Goal: Information Seeking & Learning: Check status

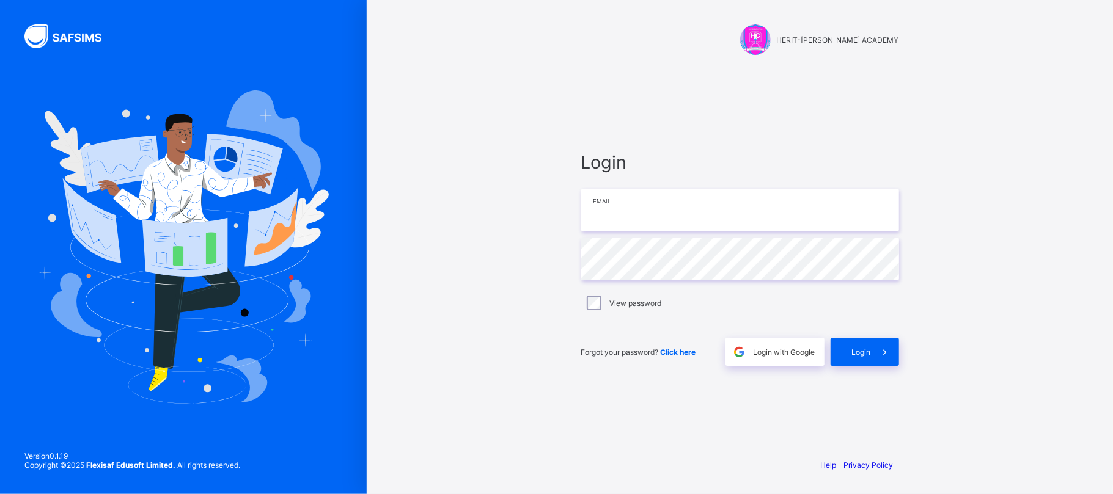
click at [680, 206] on input "email" at bounding box center [740, 210] width 318 height 43
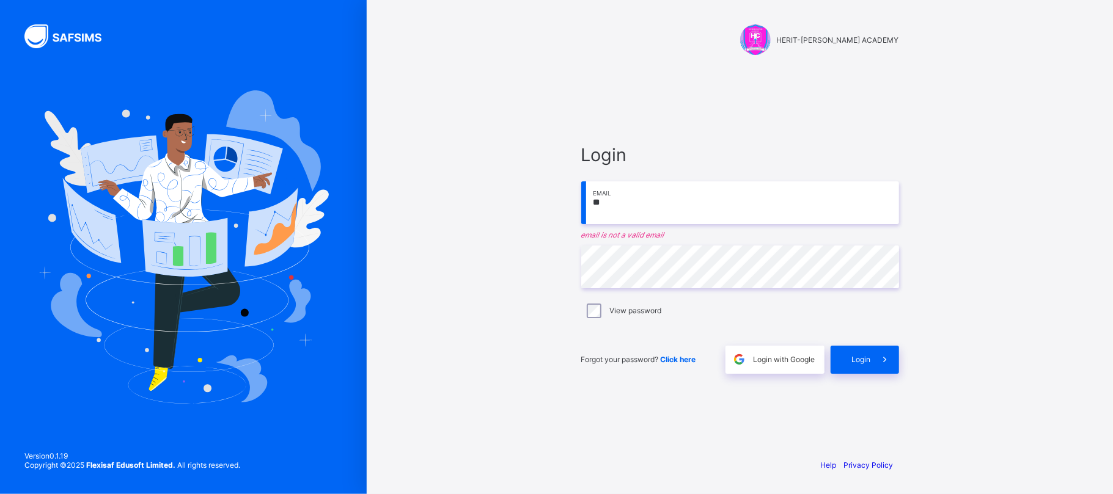
type input "**********"
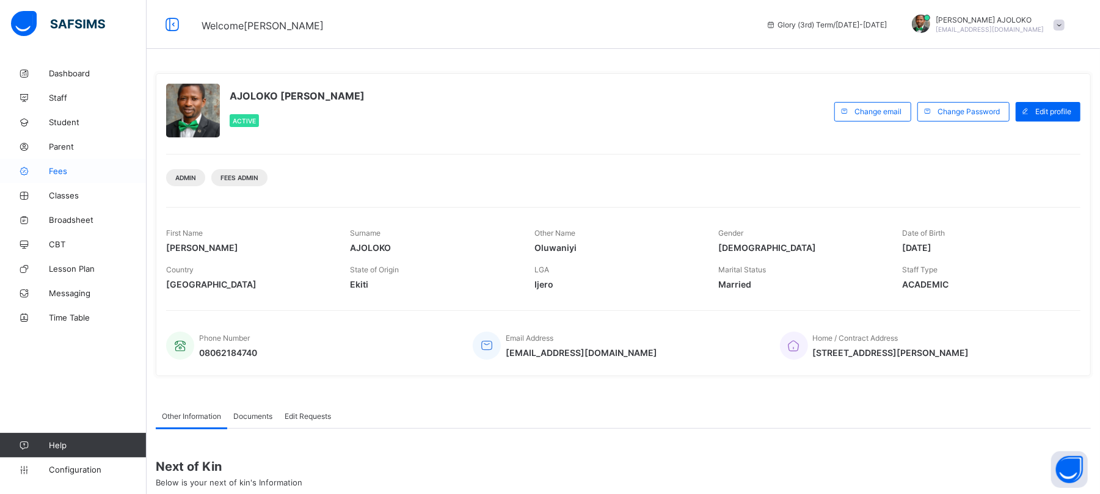
click at [59, 172] on span "Fees" at bounding box center [98, 171] width 98 height 10
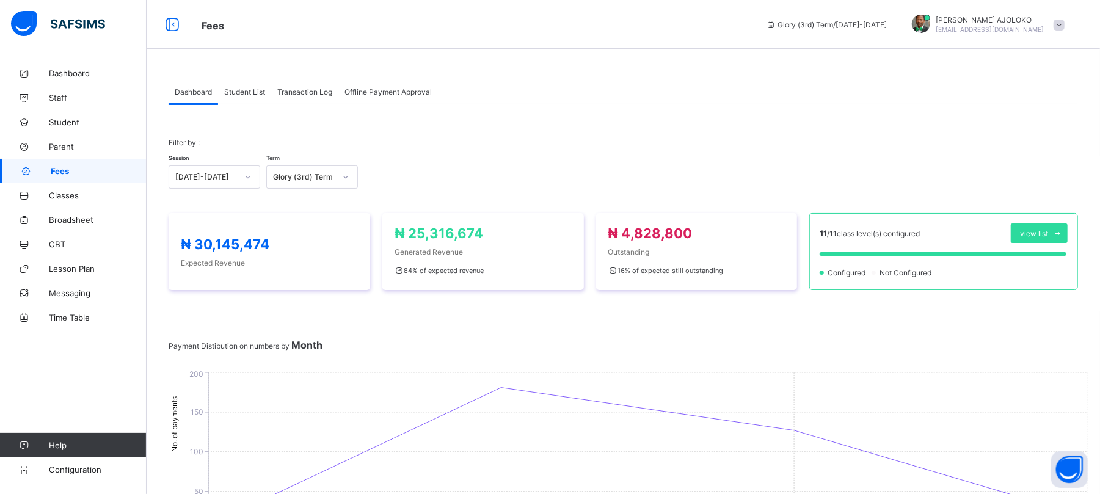
click at [244, 89] on span "Student List" at bounding box center [244, 91] width 41 height 9
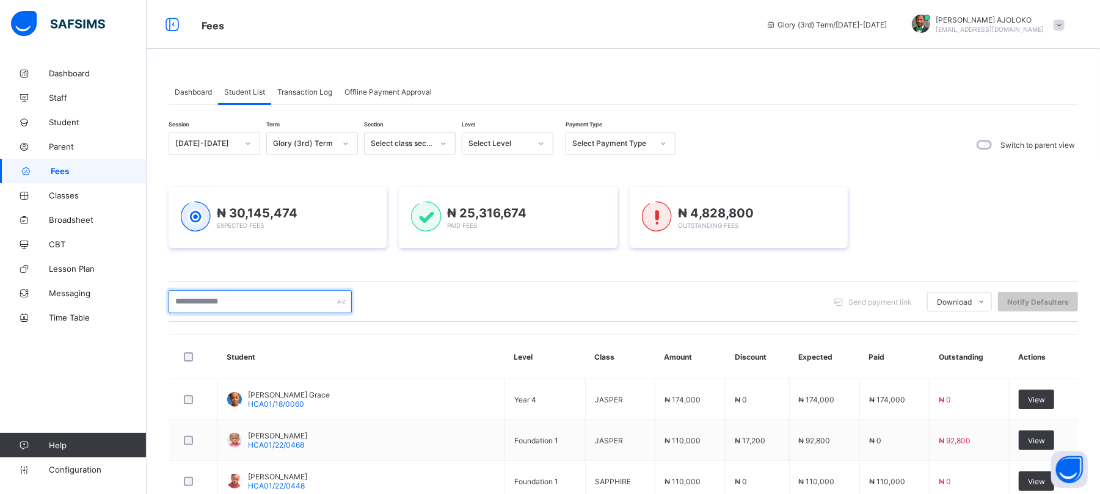
click at [266, 299] on input "text" at bounding box center [260, 301] width 183 height 23
click at [279, 299] on input "text" at bounding box center [260, 301] width 183 height 23
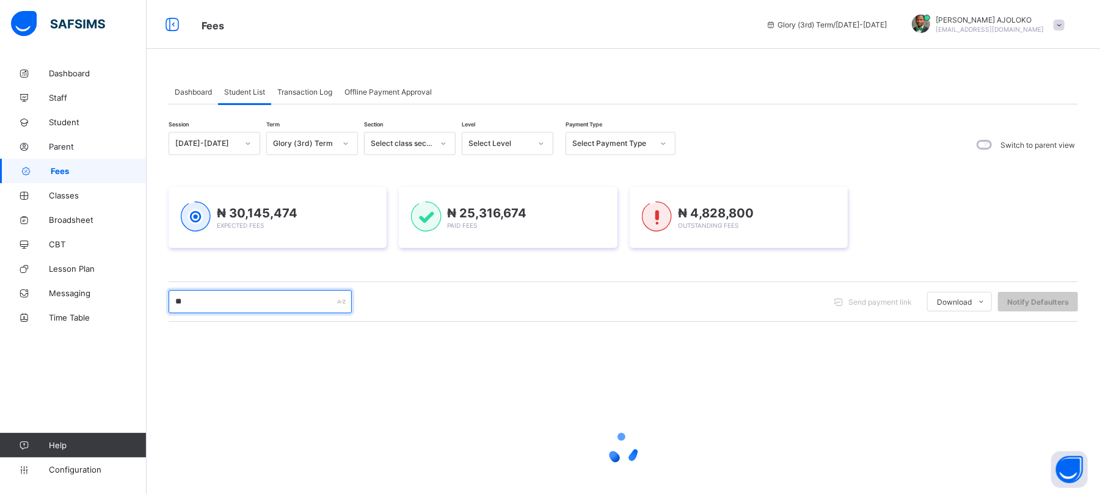
type input "*********"
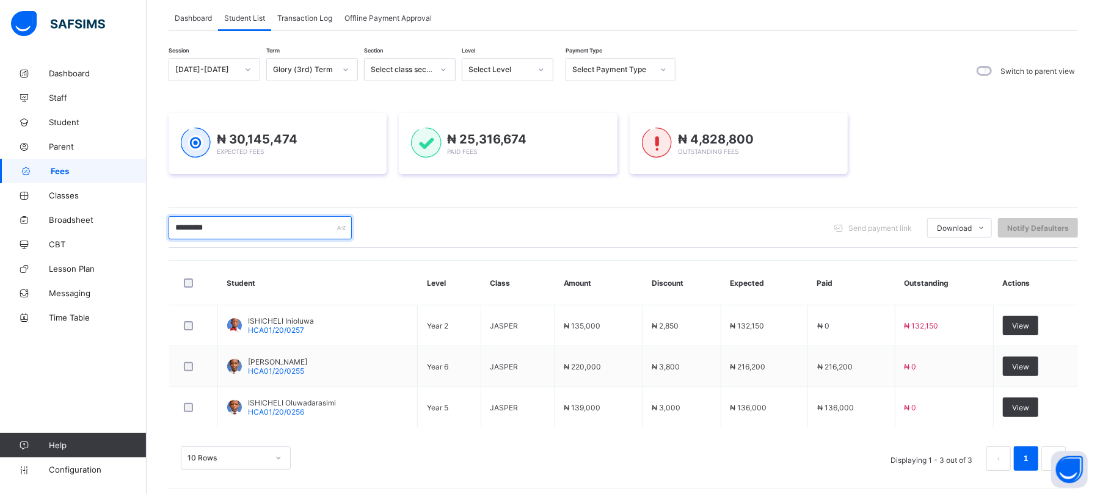
scroll to position [83, 0]
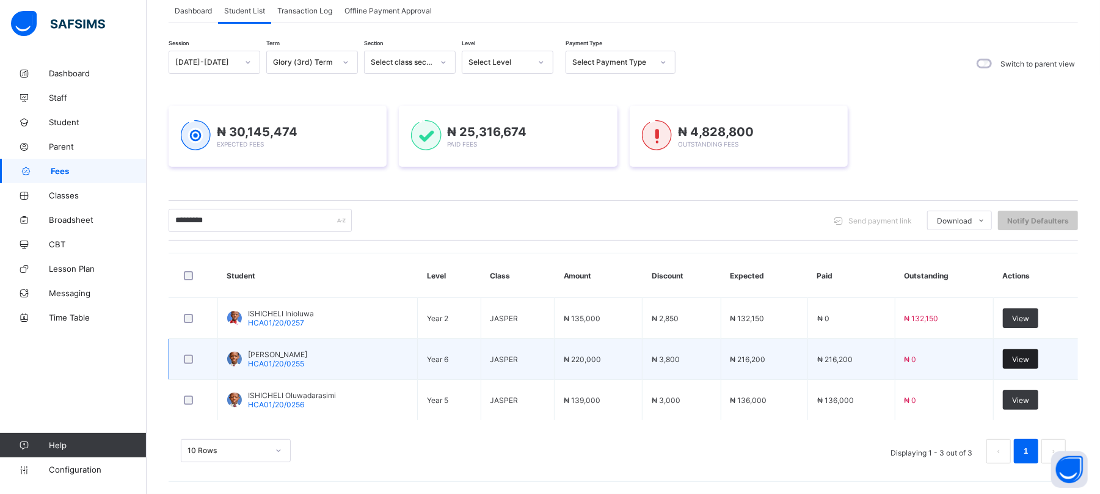
click at [1029, 360] on span "View" at bounding box center [1020, 359] width 17 height 9
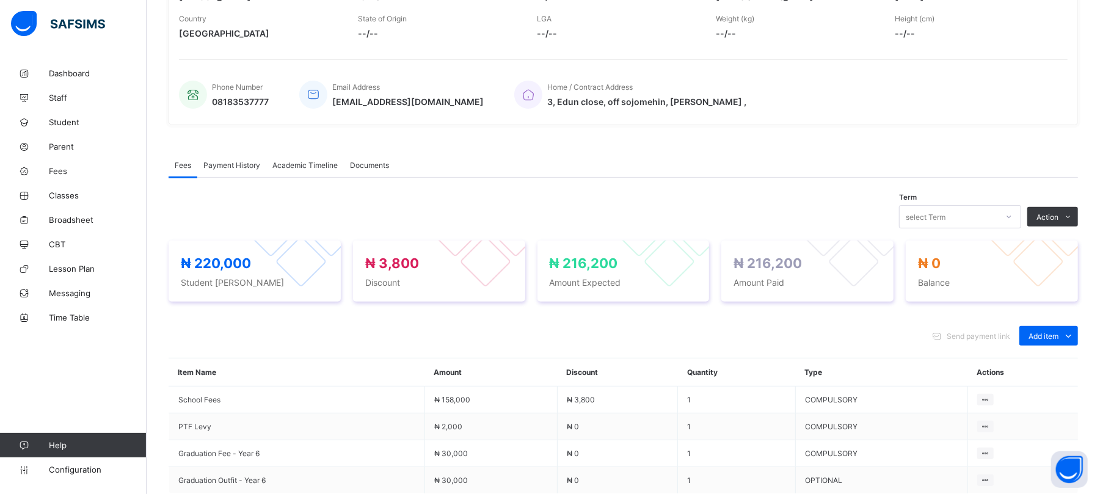
scroll to position [235, 0]
click at [962, 218] on div "select Term" at bounding box center [949, 216] width 98 height 17
click at [973, 216] on div "select Term" at bounding box center [949, 216] width 98 height 17
click at [1012, 216] on icon at bounding box center [1009, 216] width 4 height 2
click at [1013, 213] on icon at bounding box center [1009, 216] width 7 height 12
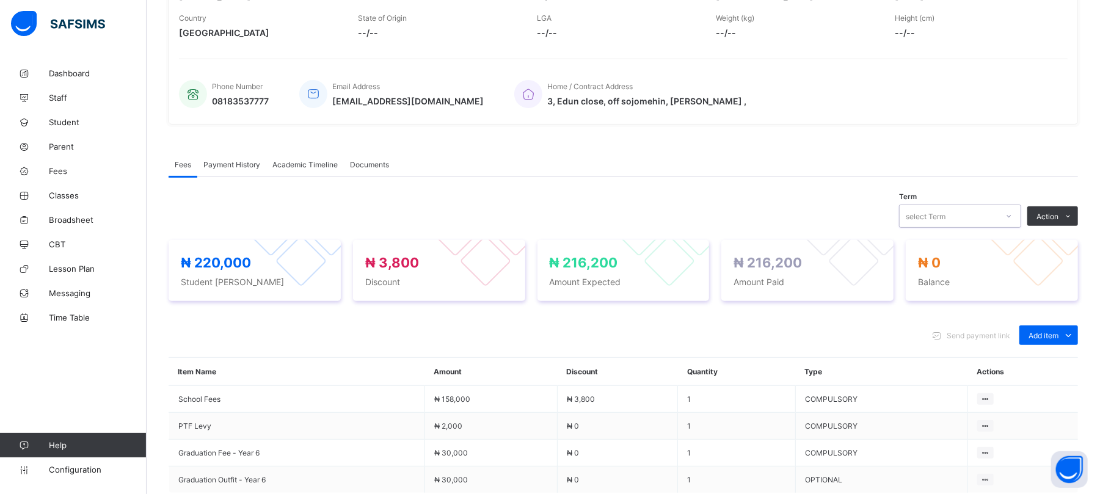
click at [1013, 213] on icon at bounding box center [1009, 216] width 7 height 12
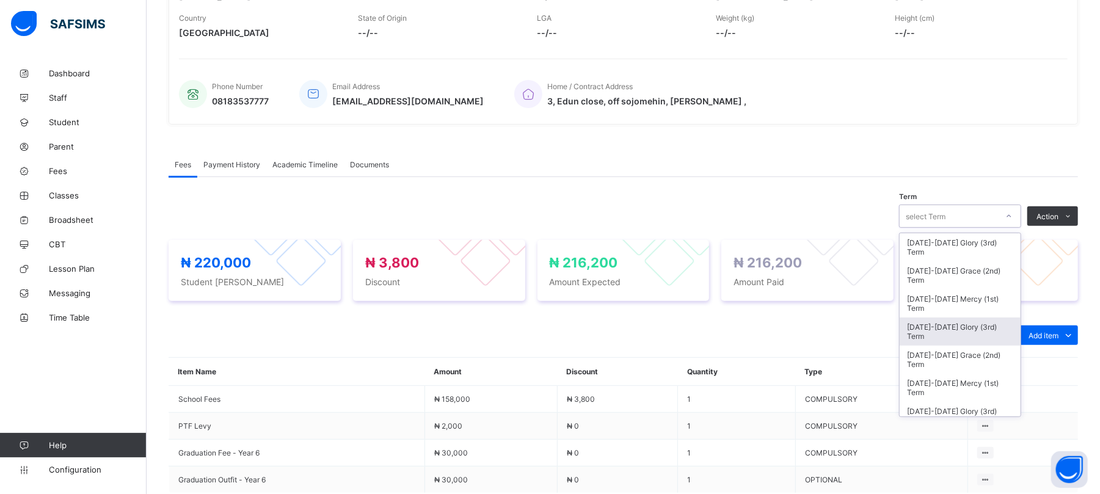
click at [985, 326] on div "[DATE]-[DATE] Glory (3rd) Term" at bounding box center [960, 332] width 121 height 28
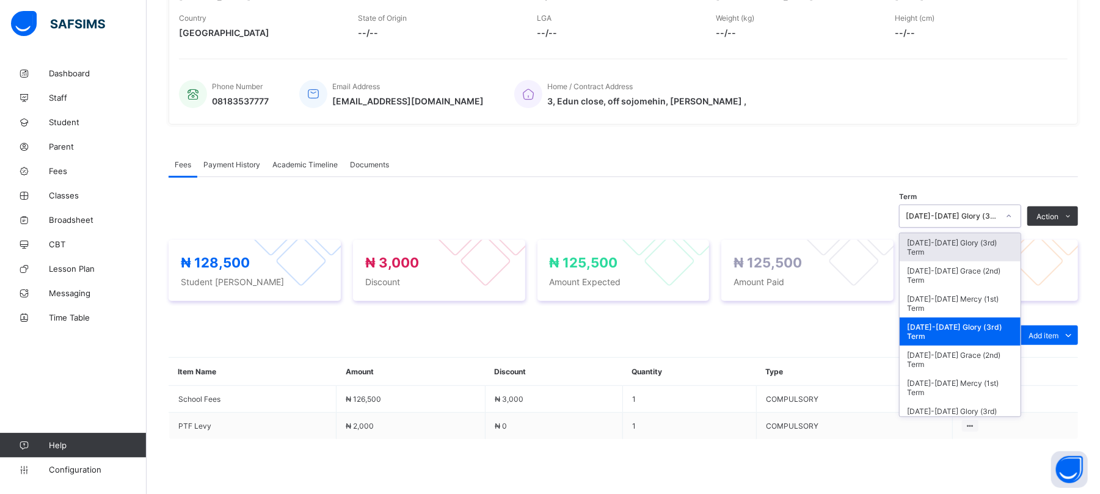
click at [1013, 217] on icon at bounding box center [1009, 216] width 7 height 12
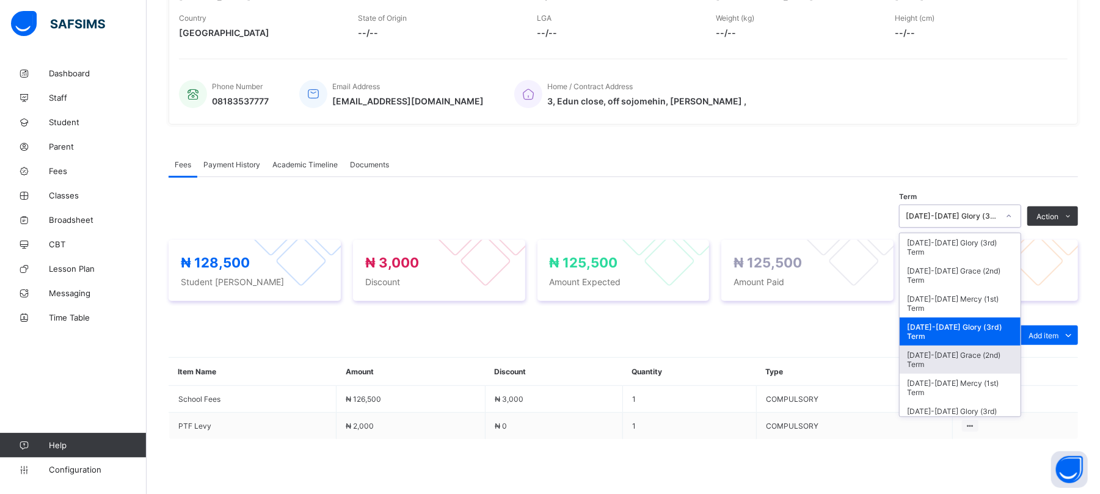
click at [992, 353] on div "[DATE]-[DATE] Grace (2nd) Term" at bounding box center [960, 360] width 121 height 28
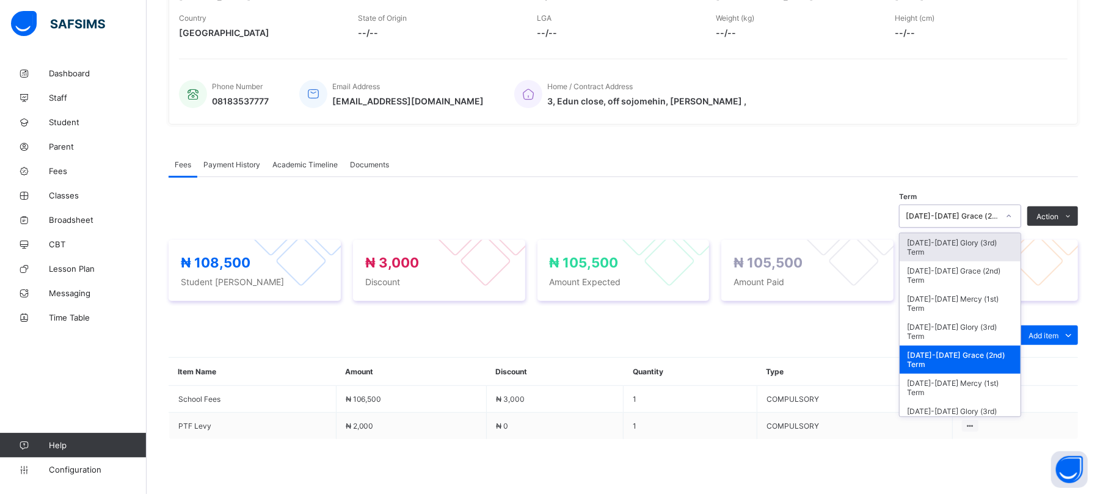
click at [999, 219] on div "[DATE]-[DATE] Grace (2nd) Term" at bounding box center [952, 216] width 93 height 9
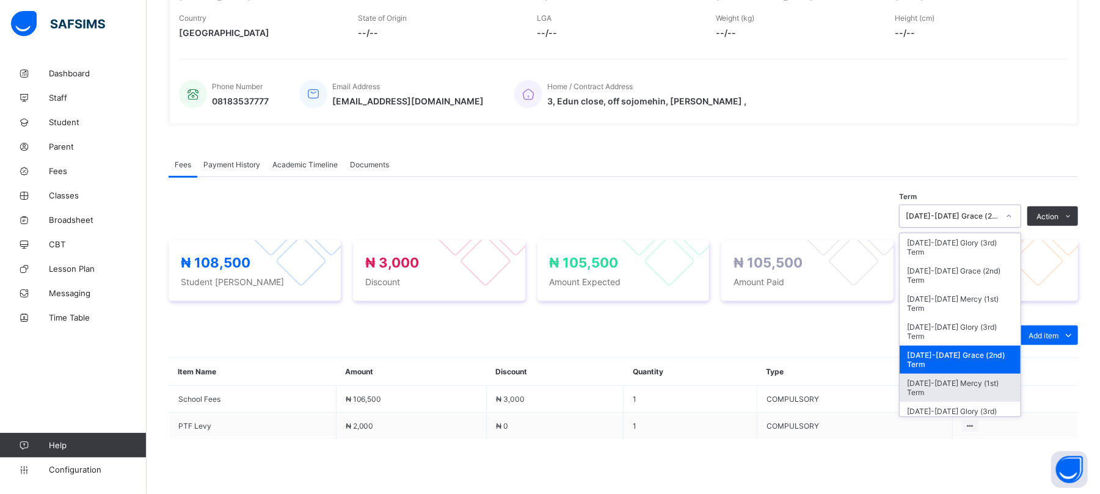
click at [993, 381] on div "[DATE]-[DATE] Mercy (1st) Term" at bounding box center [960, 388] width 121 height 28
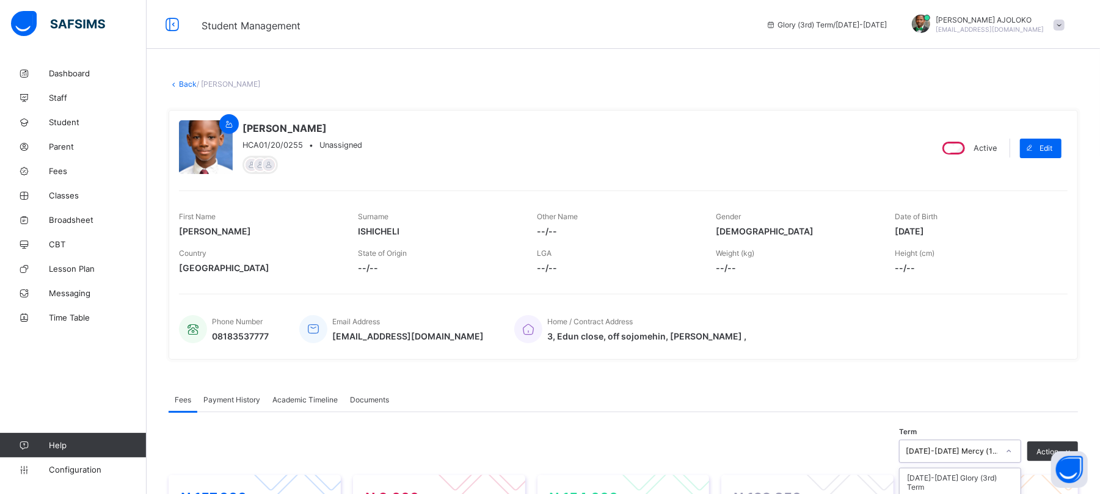
scroll to position [164, 0]
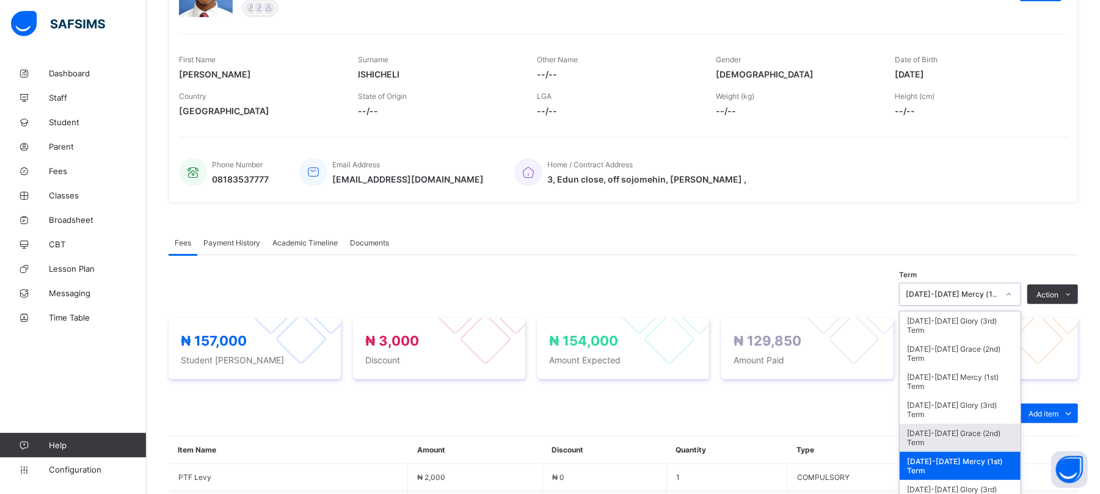
click at [1007, 306] on div "option [DATE]-[DATE] Mercy (1st) Term, selected. option [DATE]-[DATE] Grace (2n…" at bounding box center [960, 294] width 122 height 23
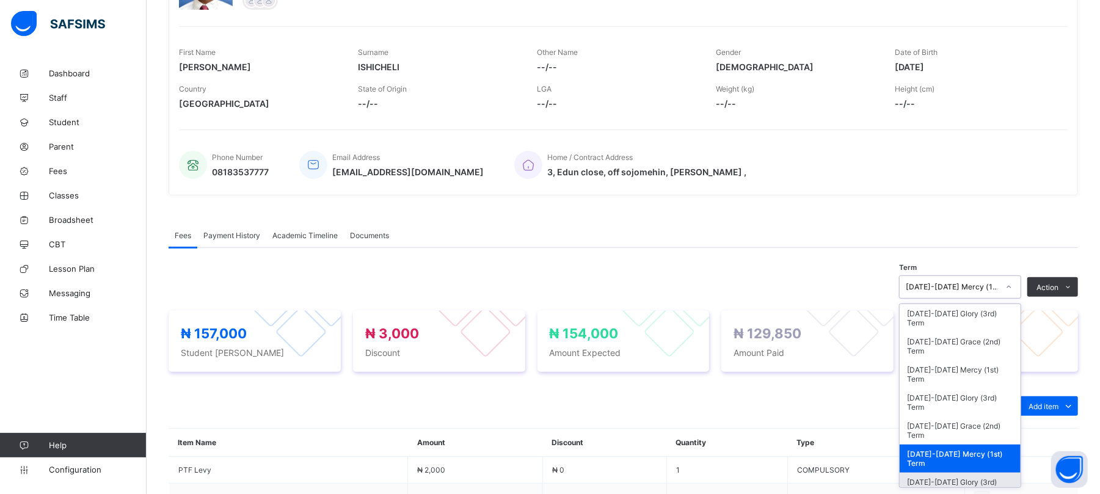
click at [1001, 484] on div "[DATE]-[DATE] Glory (3rd) Term" at bounding box center [960, 487] width 121 height 28
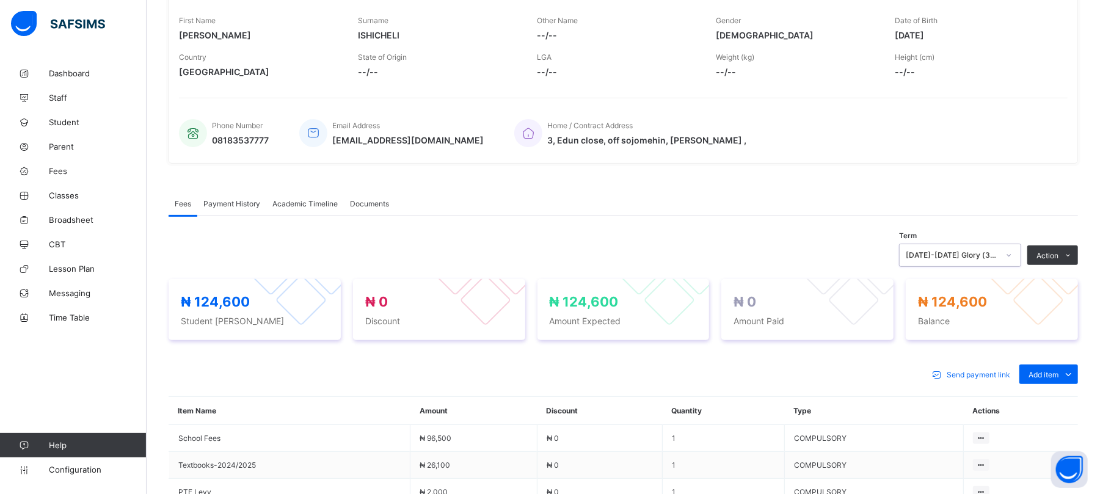
scroll to position [148, 0]
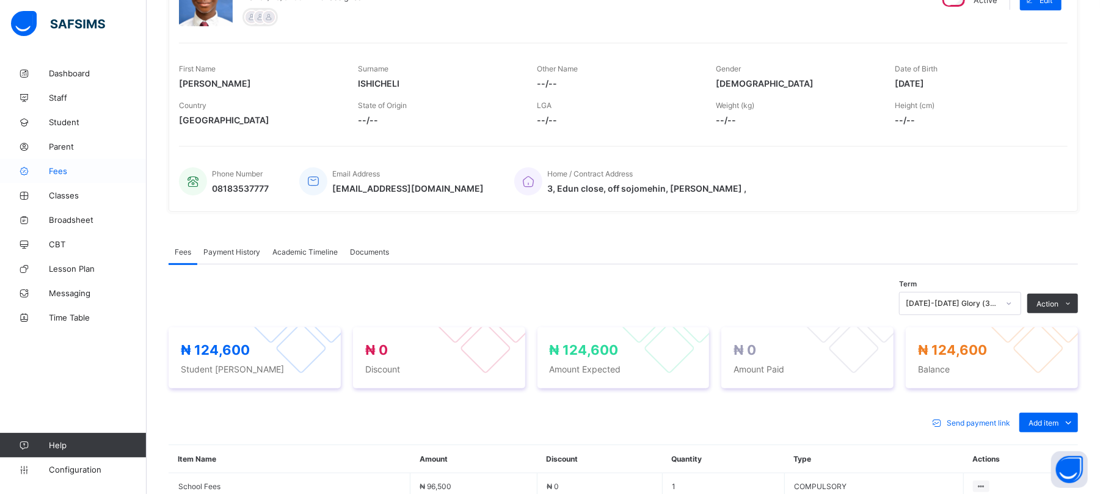
click at [56, 172] on span "Fees" at bounding box center [98, 171] width 98 height 10
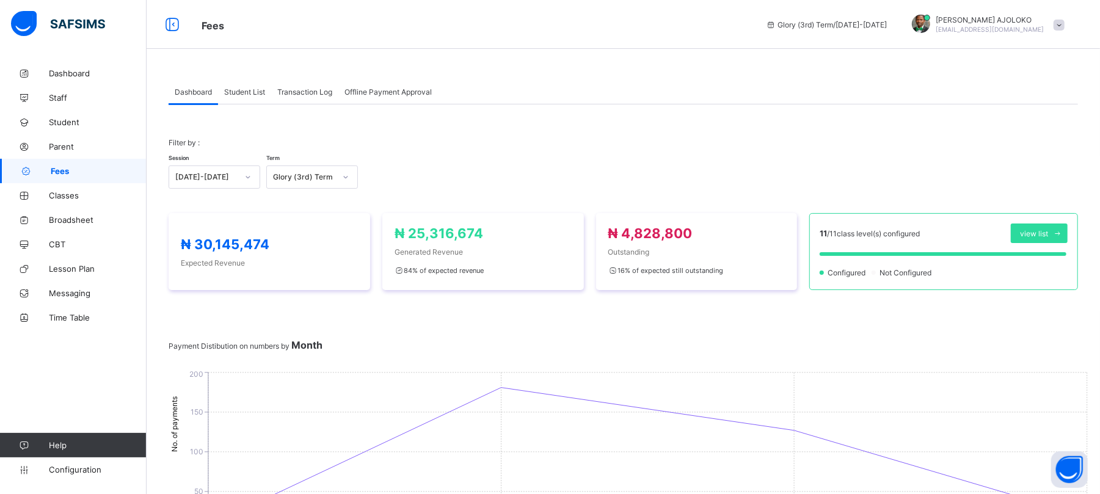
click at [56, 169] on span "Fees" at bounding box center [99, 171] width 96 height 10
click at [248, 88] on span "Student List" at bounding box center [244, 91] width 41 height 9
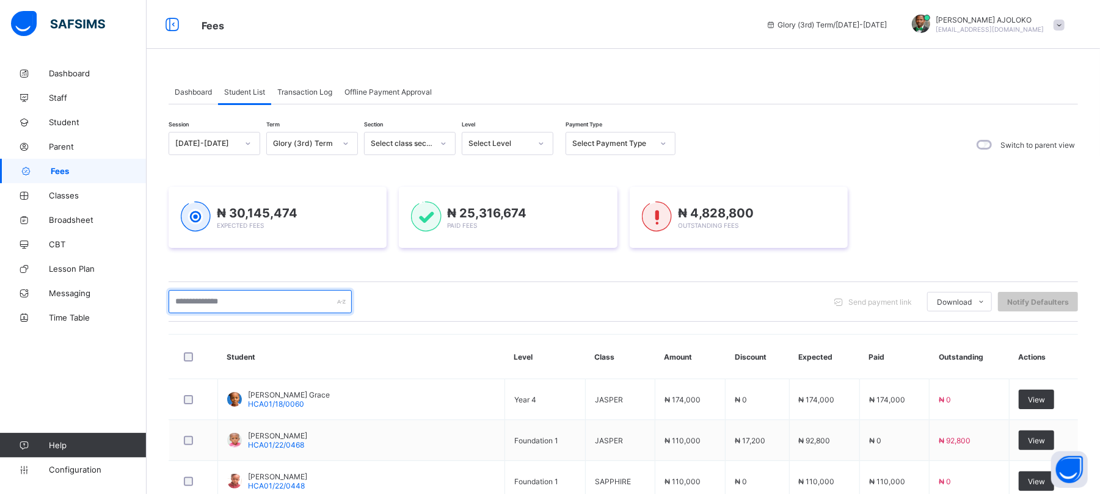
click at [252, 301] on input "text" at bounding box center [260, 301] width 183 height 23
type input "*********"
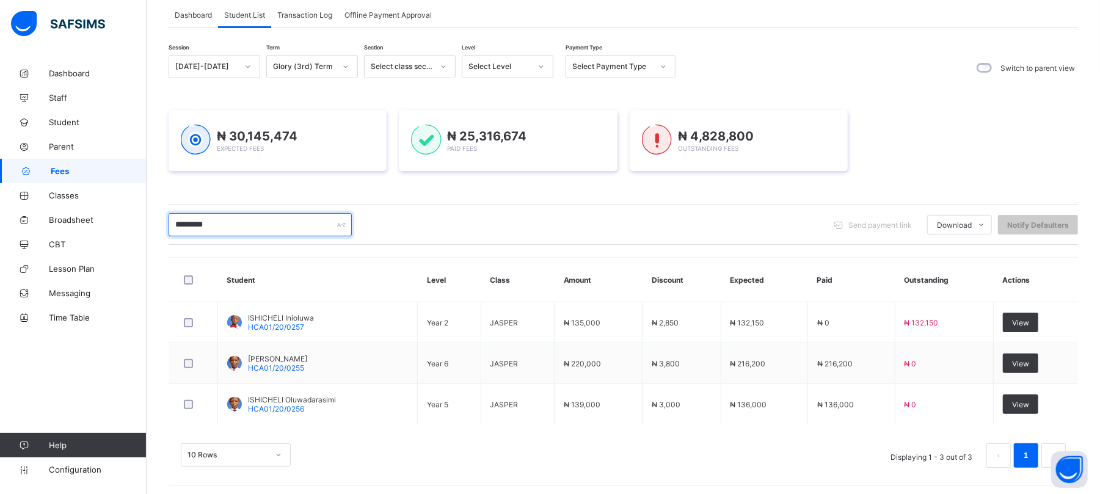
scroll to position [83, 0]
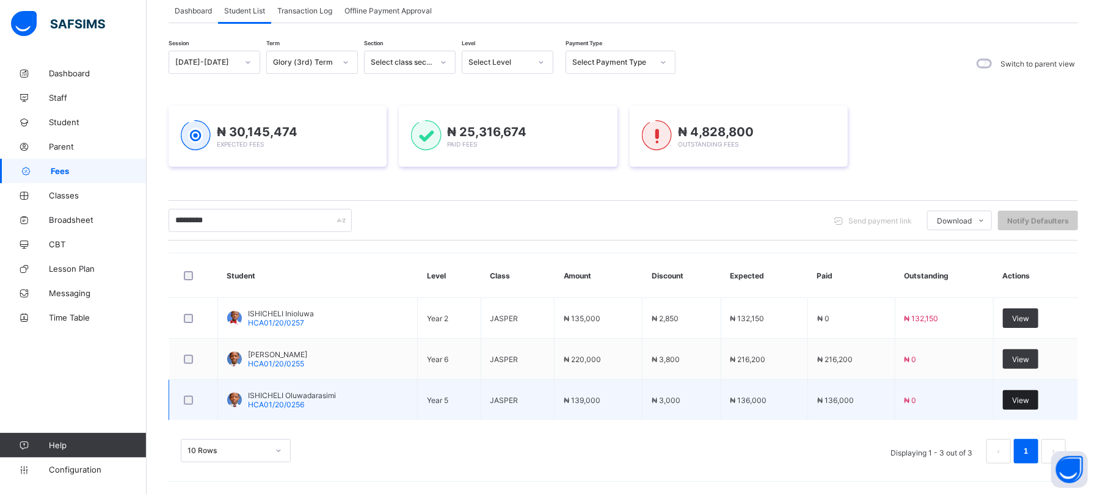
click at [1029, 401] on span "View" at bounding box center [1020, 400] width 17 height 9
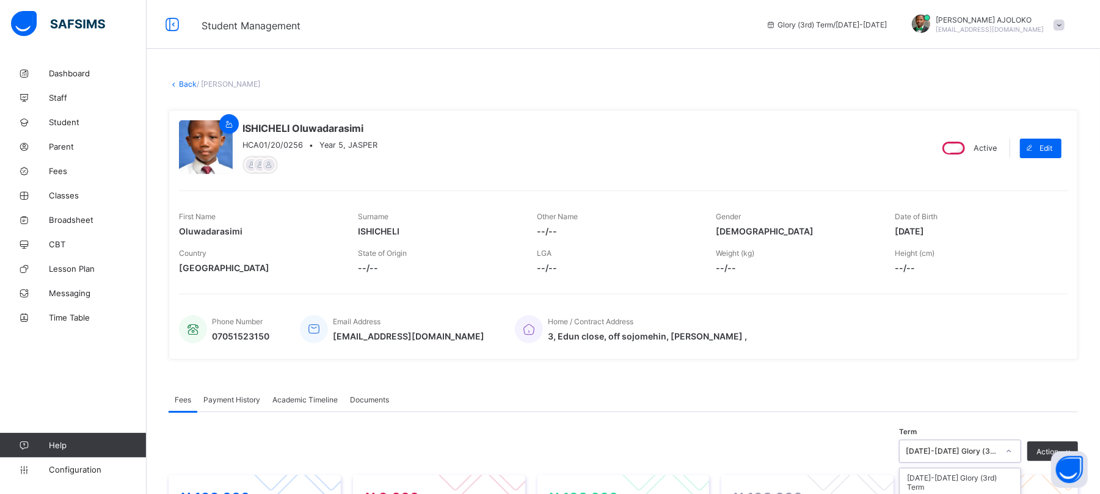
click at [988, 452] on div "option [DATE]-[DATE] Mercy (1st) Term focused, 3 of 21. 21 results available. U…" at bounding box center [960, 451] width 122 height 23
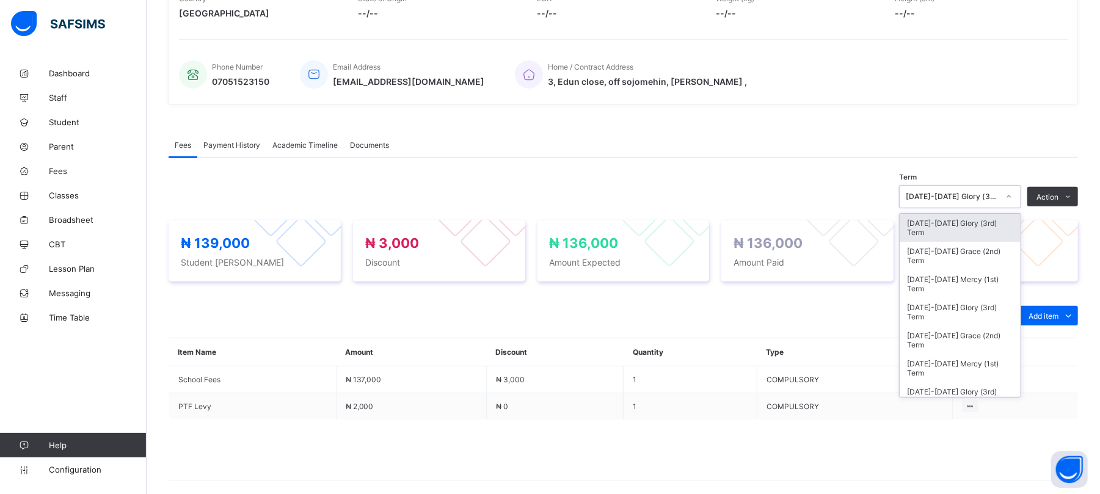
scroll to position [309, 0]
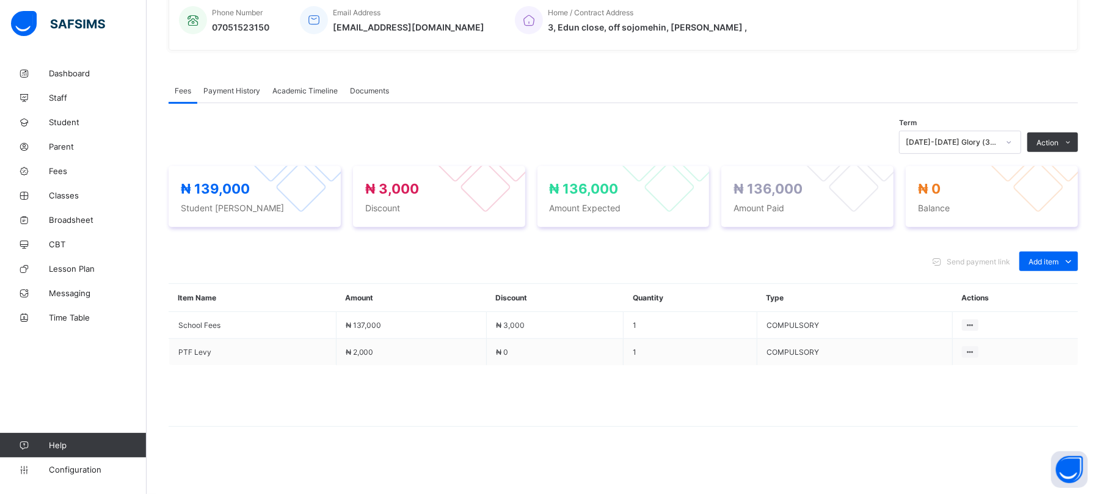
click at [905, 67] on div "Fees Payment History Academic Timeline Documents Fees More Options Term [DATE]-…" at bounding box center [624, 268] width 910 height 416
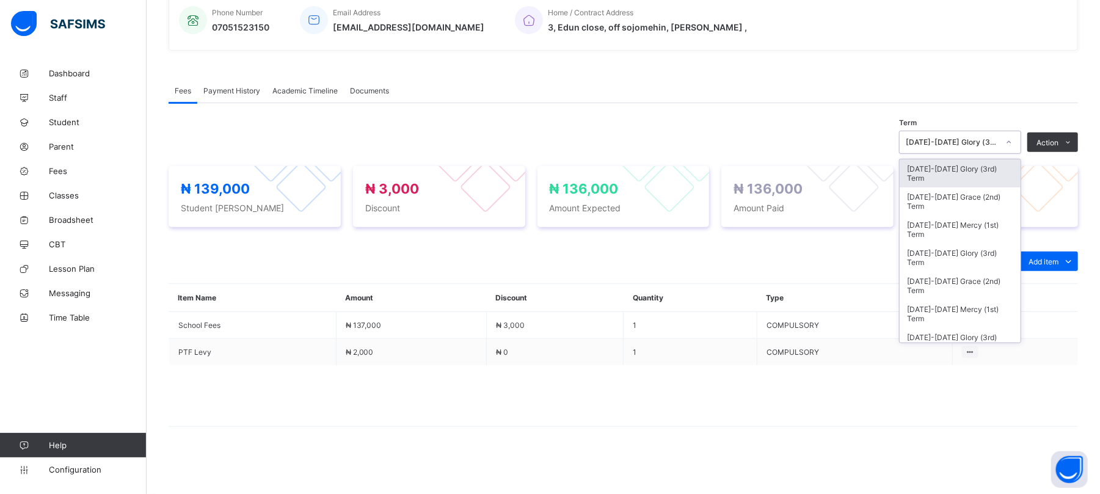
click at [998, 135] on div "[DATE]-[DATE] Glory (3rd) Term" at bounding box center [949, 142] width 98 height 17
click at [987, 199] on div "[DATE]-[DATE] Grace (2nd) Term" at bounding box center [960, 202] width 121 height 28
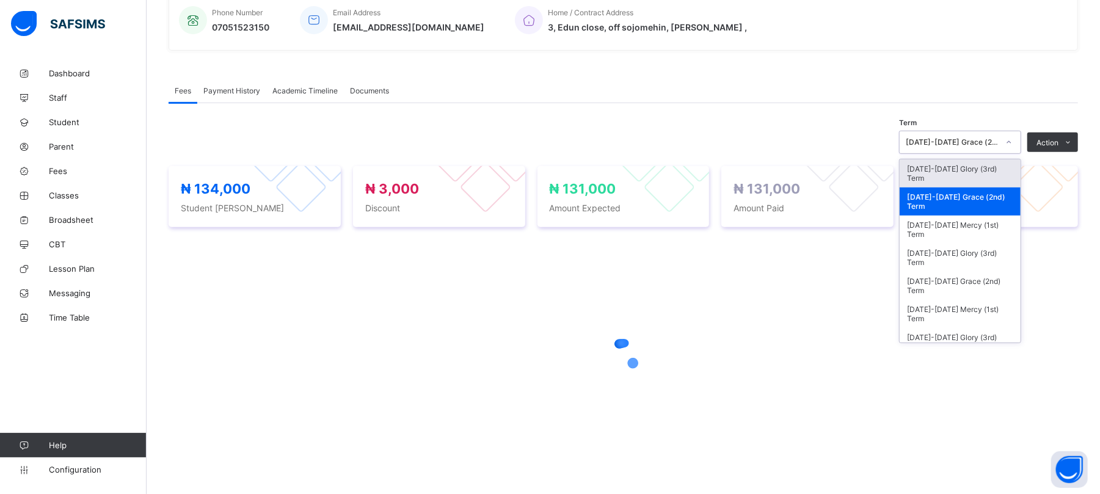
click at [993, 141] on div "[DATE]-[DATE] Grace (2nd) Term" at bounding box center [952, 142] width 93 height 9
click at [988, 222] on div "[DATE]-[DATE] Mercy (1st) Term" at bounding box center [960, 230] width 121 height 28
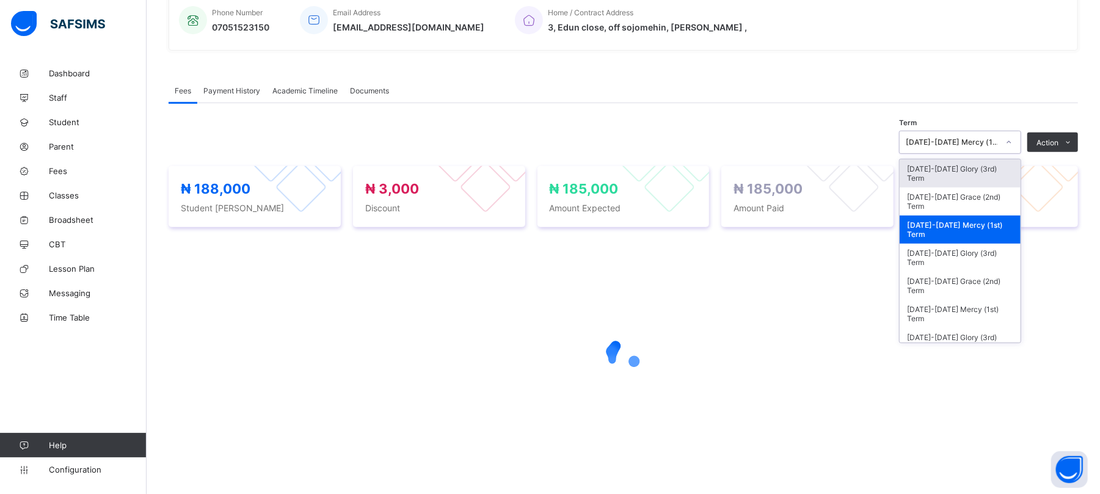
click at [988, 138] on div "[DATE]-[DATE] Mercy (1st) Term" at bounding box center [952, 142] width 93 height 9
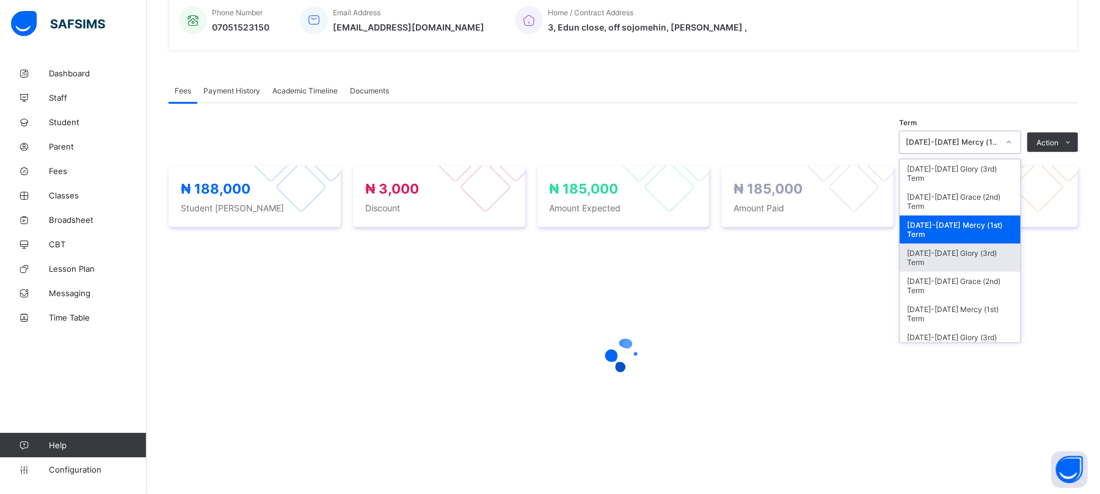
click at [973, 250] on div "[DATE]-[DATE] Glory (3rd) Term" at bounding box center [960, 258] width 121 height 28
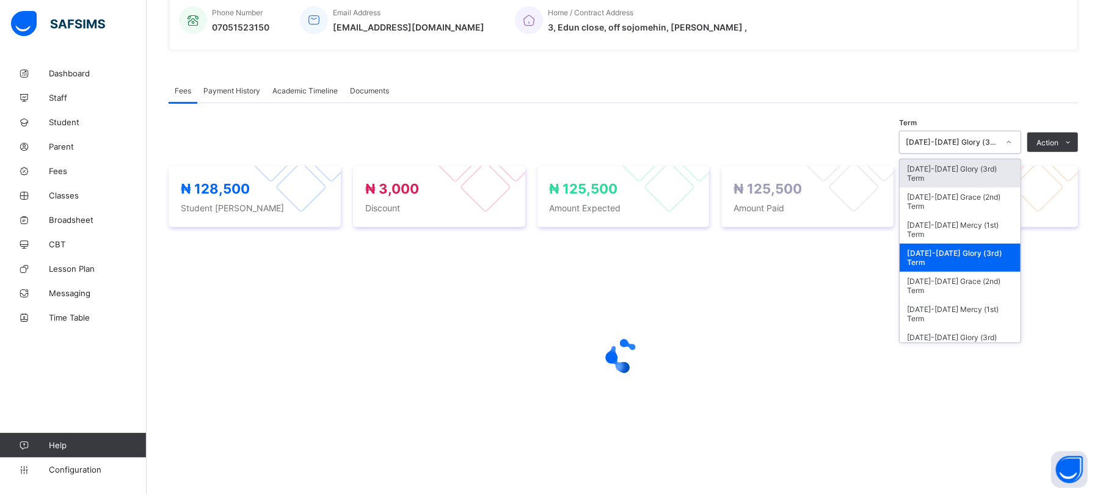
click at [990, 142] on div "[DATE]-[DATE] Glory (3rd) Term" at bounding box center [952, 142] width 93 height 9
click at [968, 280] on div "[DATE]-[DATE] Grace (2nd) Term" at bounding box center [960, 286] width 121 height 28
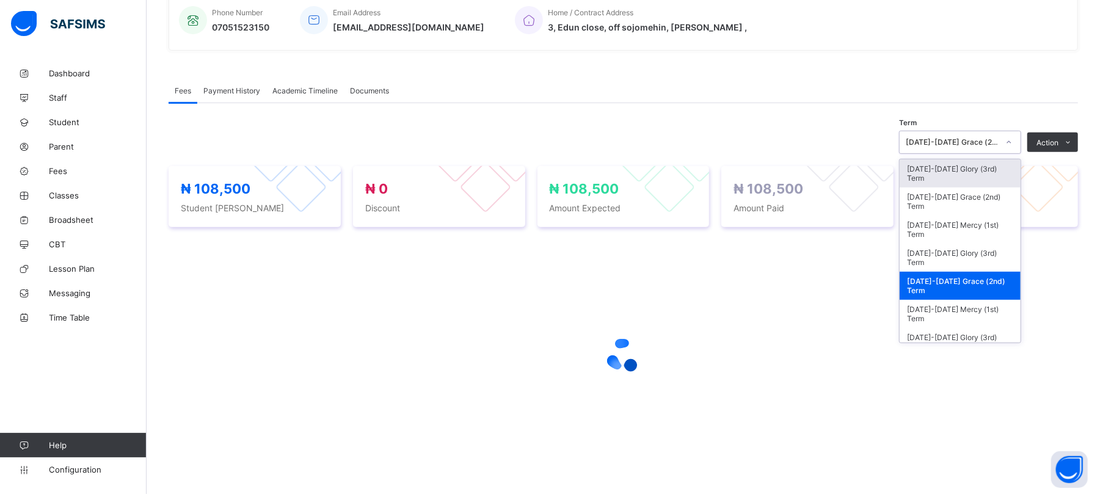
click at [981, 142] on div "[DATE]-[DATE] Grace (2nd) Term" at bounding box center [952, 142] width 93 height 9
click at [977, 313] on div "[DATE]-[DATE] Mercy (1st) Term" at bounding box center [960, 314] width 121 height 28
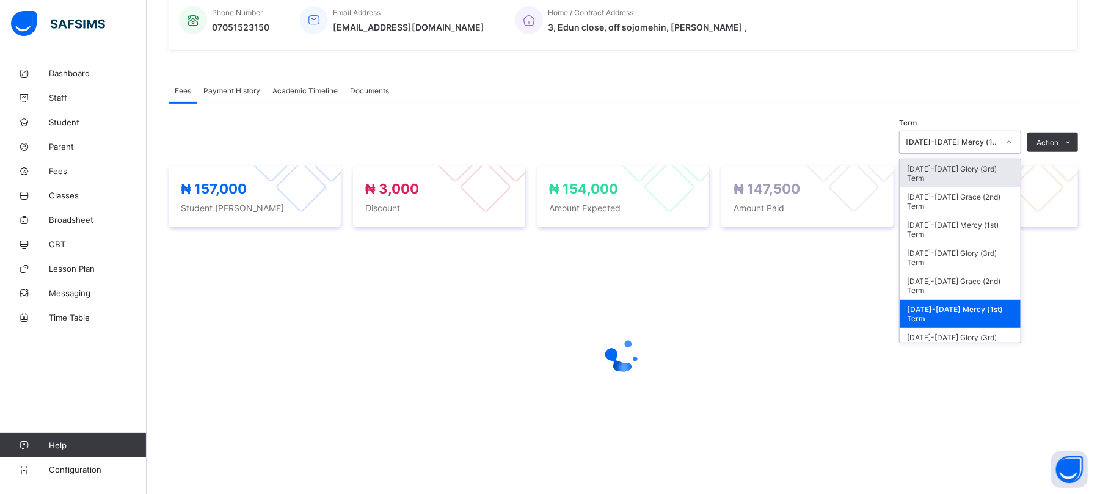
click at [978, 139] on div "[DATE]-[DATE] Mercy (1st) Term" at bounding box center [952, 142] width 93 height 9
click at [976, 335] on div "[DATE]-[DATE] Glory (3rd) Term" at bounding box center [960, 342] width 121 height 28
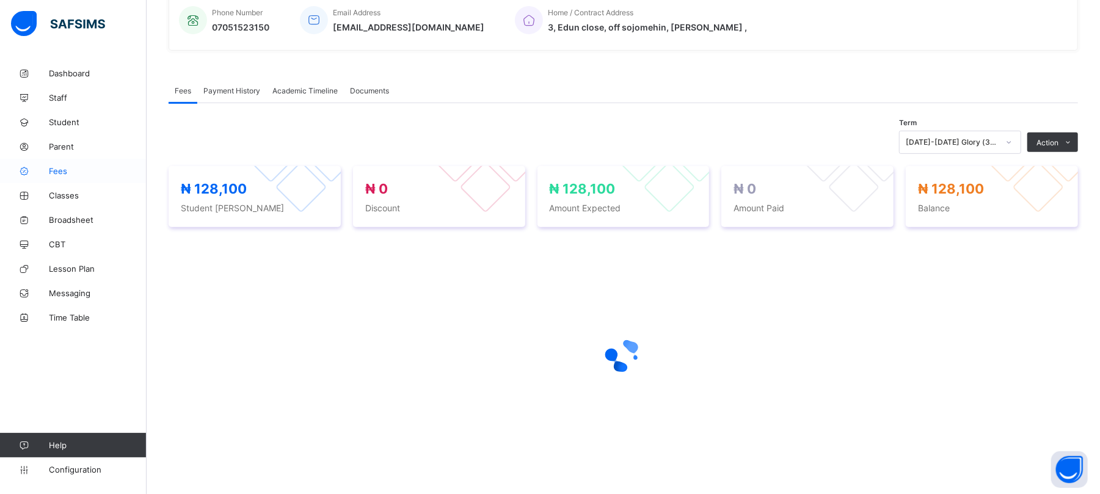
click at [55, 171] on span "Fees" at bounding box center [98, 171] width 98 height 10
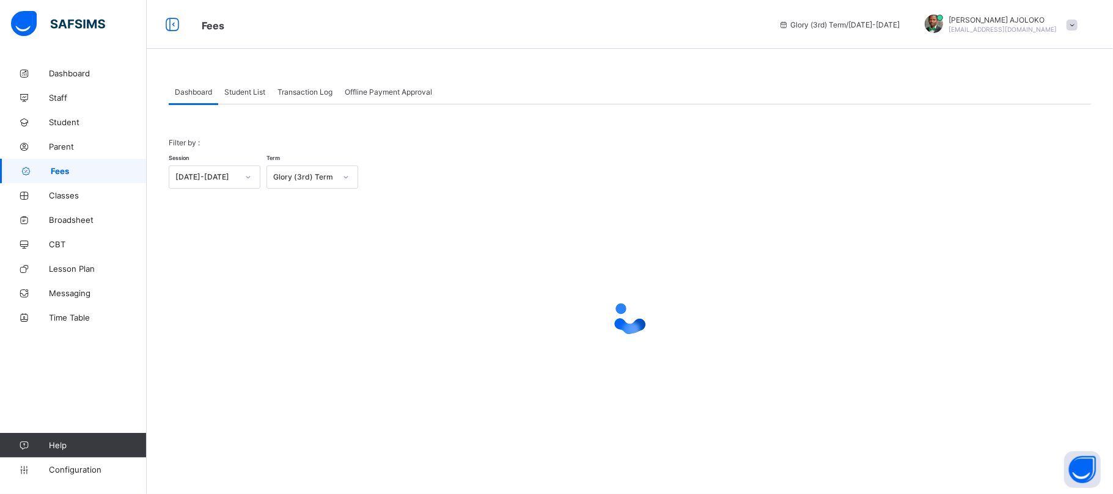
click at [246, 95] on span "Student List" at bounding box center [244, 91] width 41 height 9
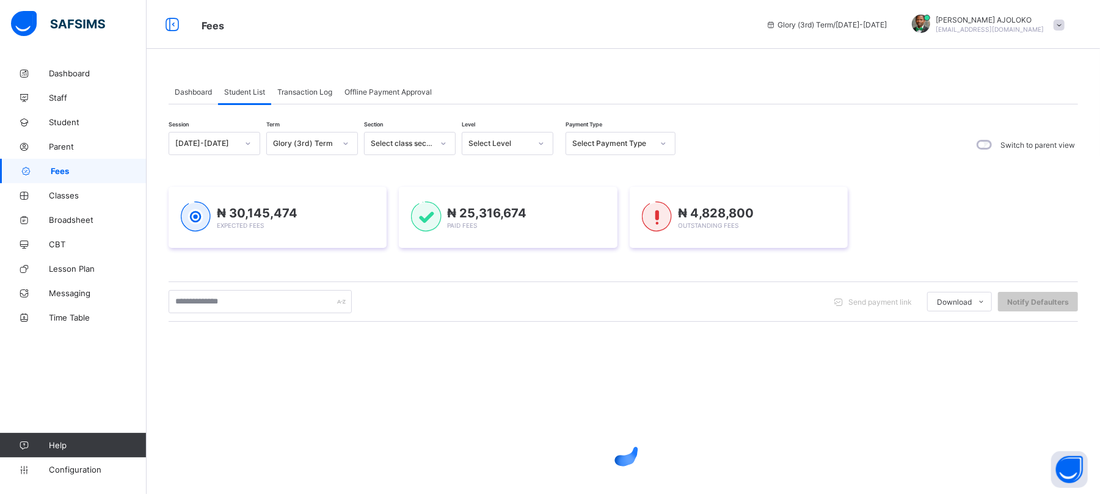
click at [57, 174] on span "Fees" at bounding box center [99, 171] width 96 height 10
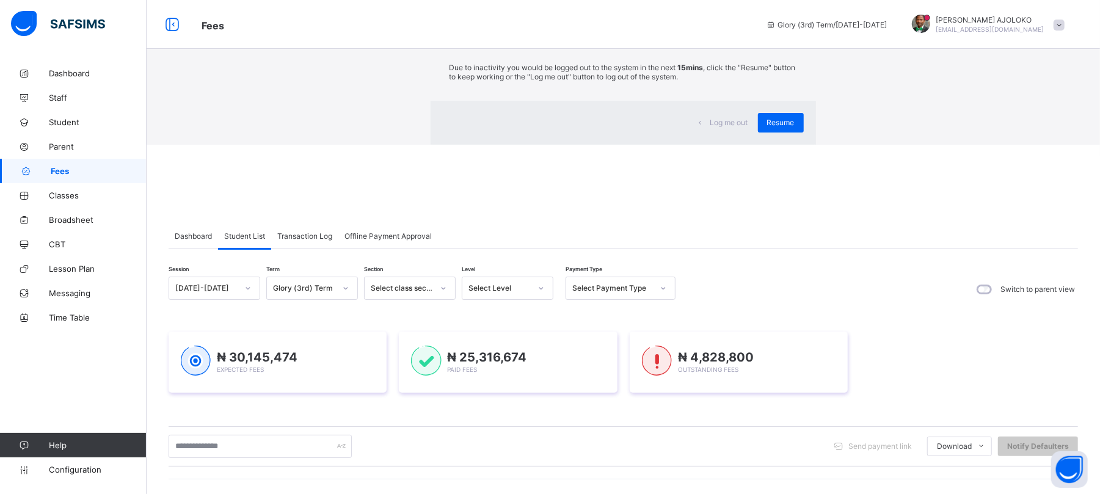
click at [792, 33] on div "×" at bounding box center [798, 22] width 12 height 21
